Goal: Task Accomplishment & Management: Complete application form

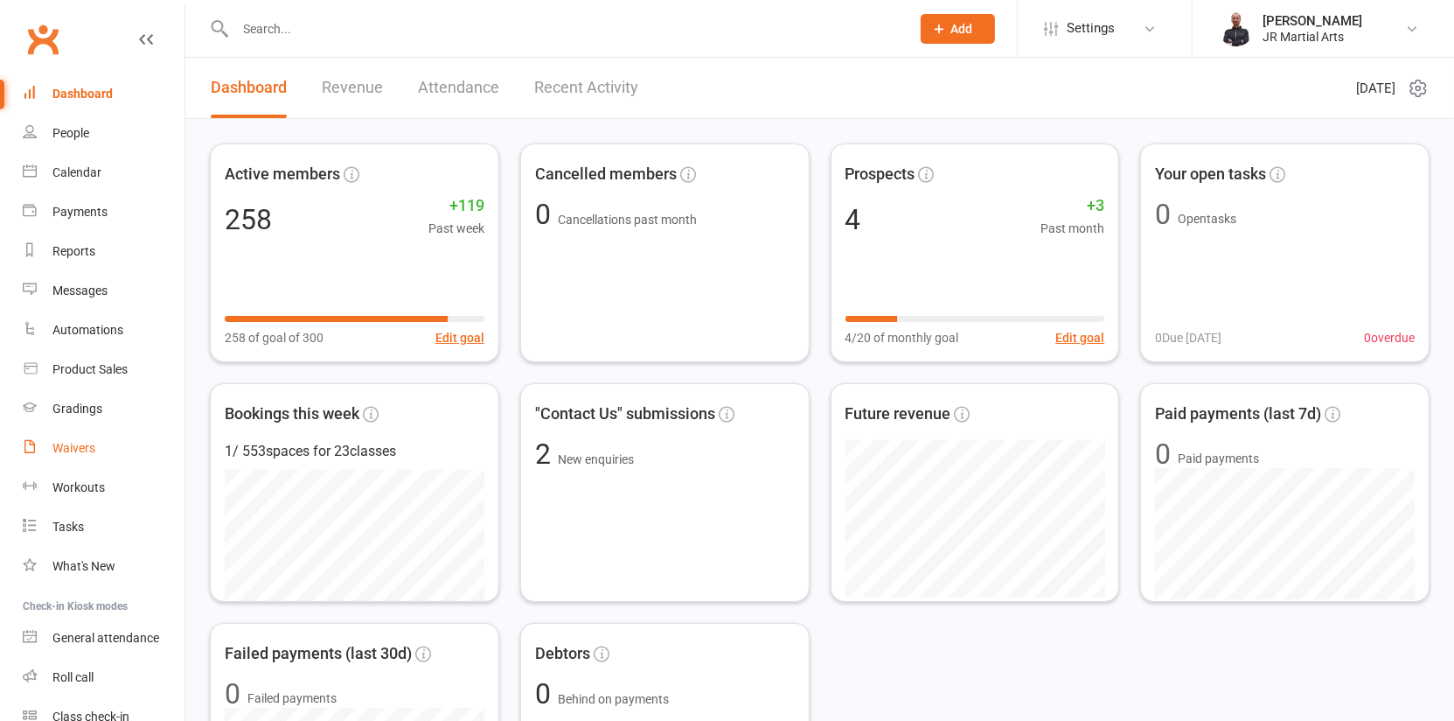
click at [78, 454] on div "Waivers" at bounding box center [73, 448] width 43 height 14
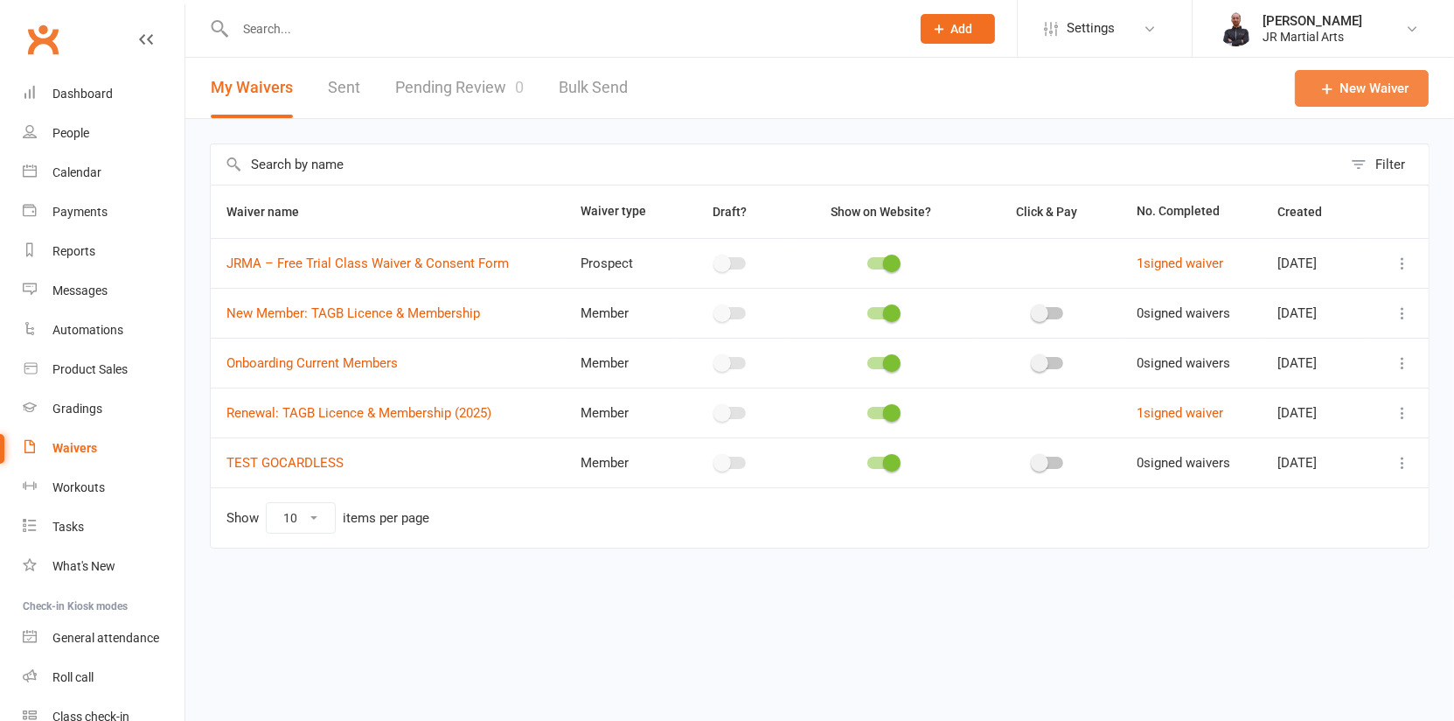
click at [1372, 99] on link "New Waiver" at bounding box center [1362, 88] width 134 height 37
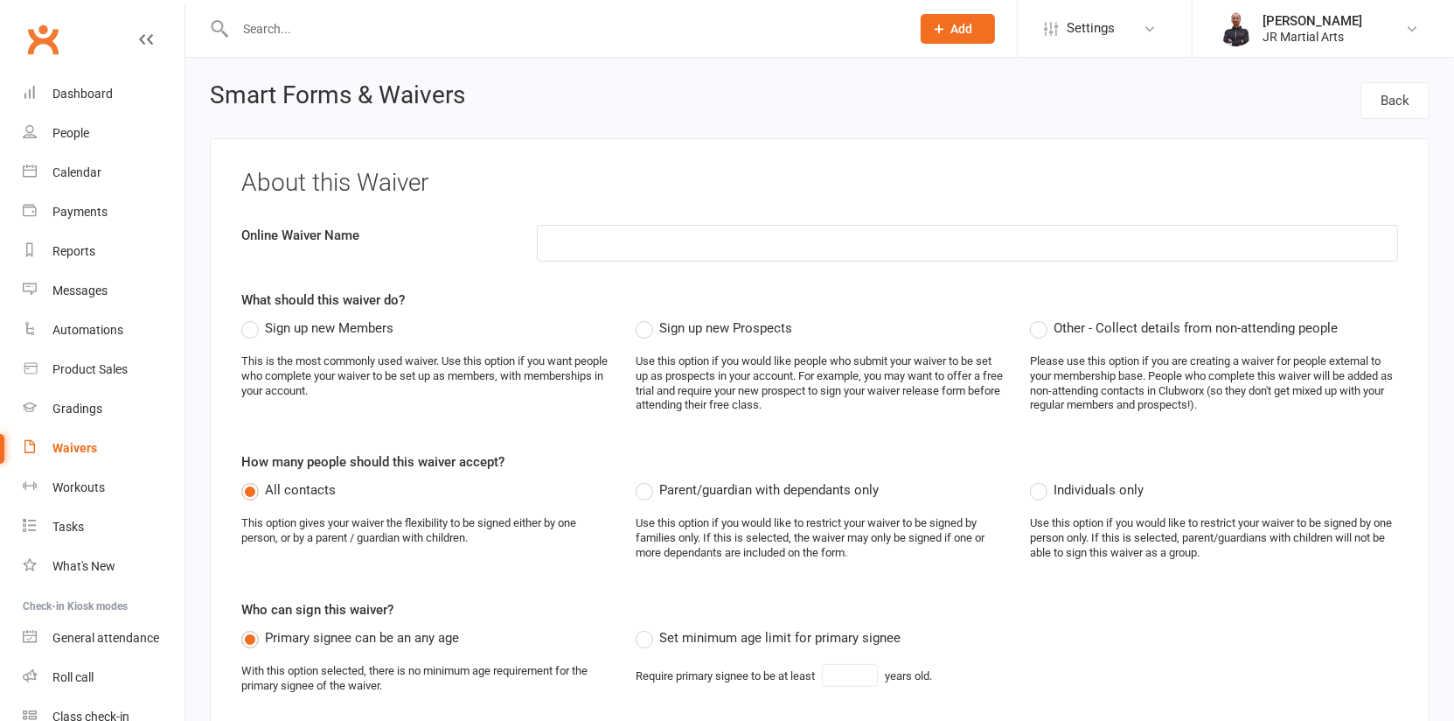
click at [297, 322] on span "Sign up new Members" at bounding box center [329, 326] width 129 height 18
click at [253, 317] on input "Sign up new Members" at bounding box center [246, 317] width 11 height 0
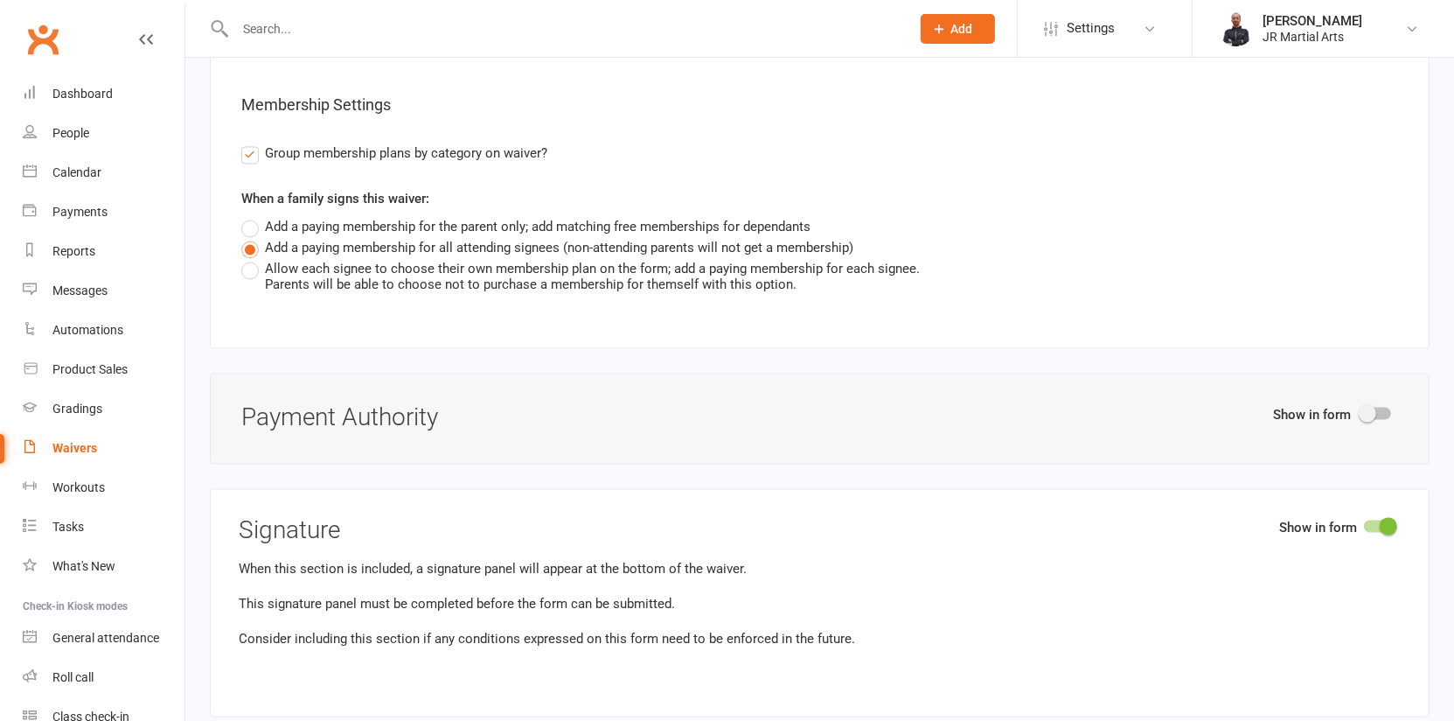
scroll to position [3638, 0]
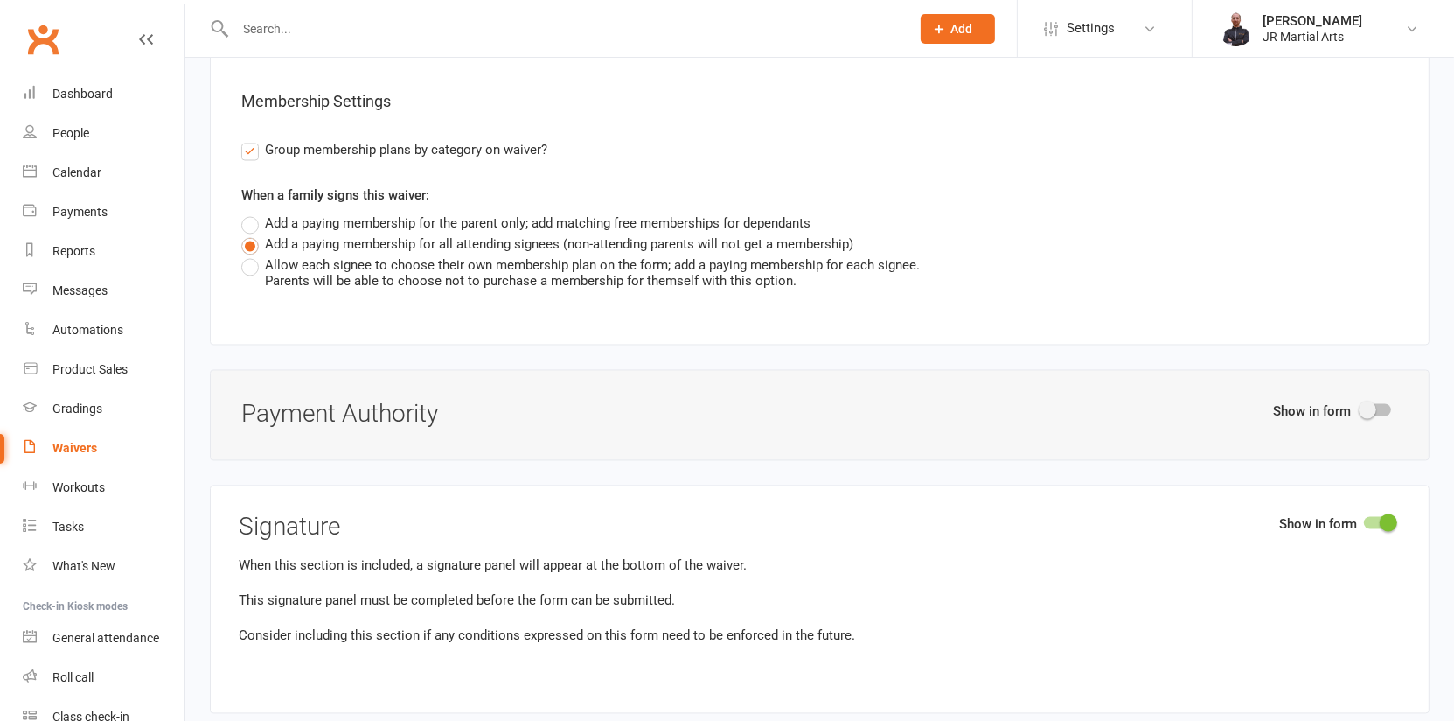
click at [1389, 404] on div at bounding box center [1377, 410] width 30 height 12
click at [1362, 408] on input "checkbox" at bounding box center [1362, 408] width 0 height 0
